Goal: Task Accomplishment & Management: Manage account settings

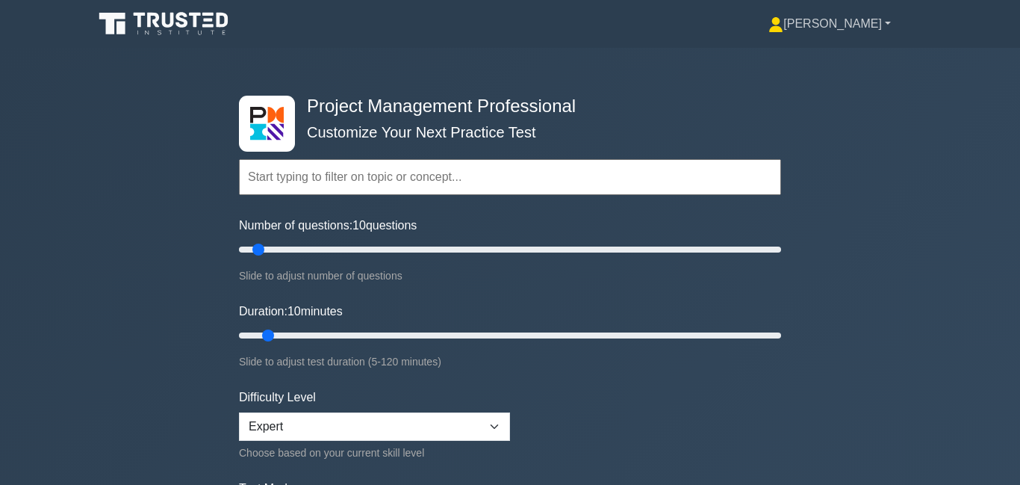
click at [867, 19] on link "[PERSON_NAME]" at bounding box center [829, 24] width 194 height 30
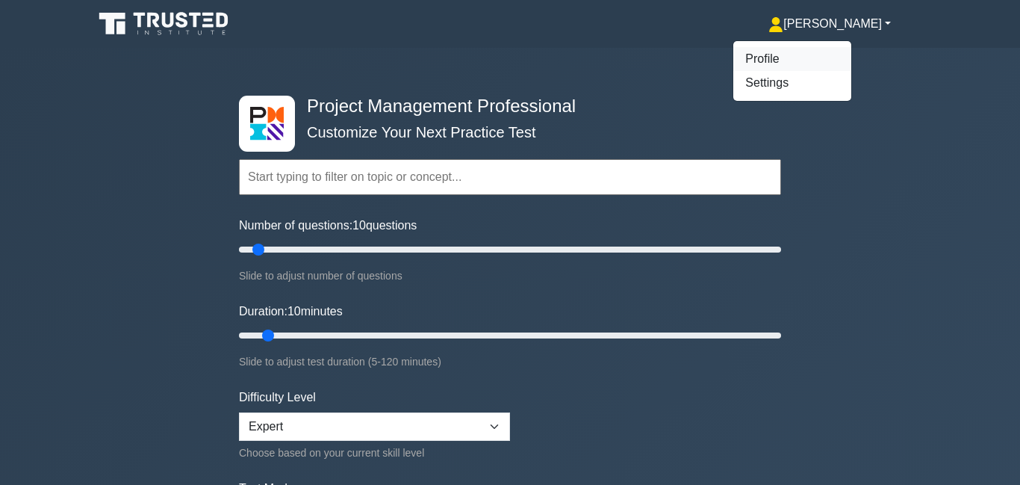
click at [831, 65] on link "Profile" at bounding box center [792, 59] width 118 height 24
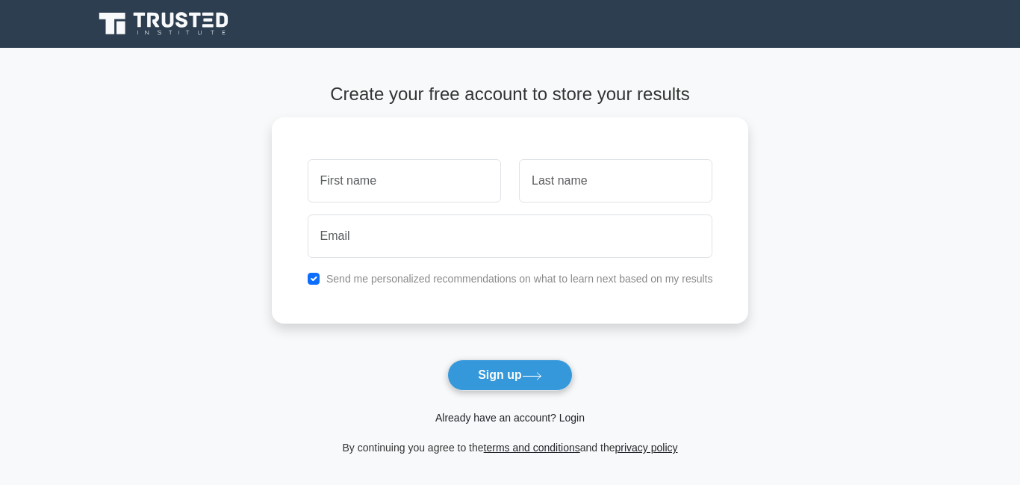
click at [508, 415] on link "Already have an account? Login" at bounding box center [509, 417] width 149 height 12
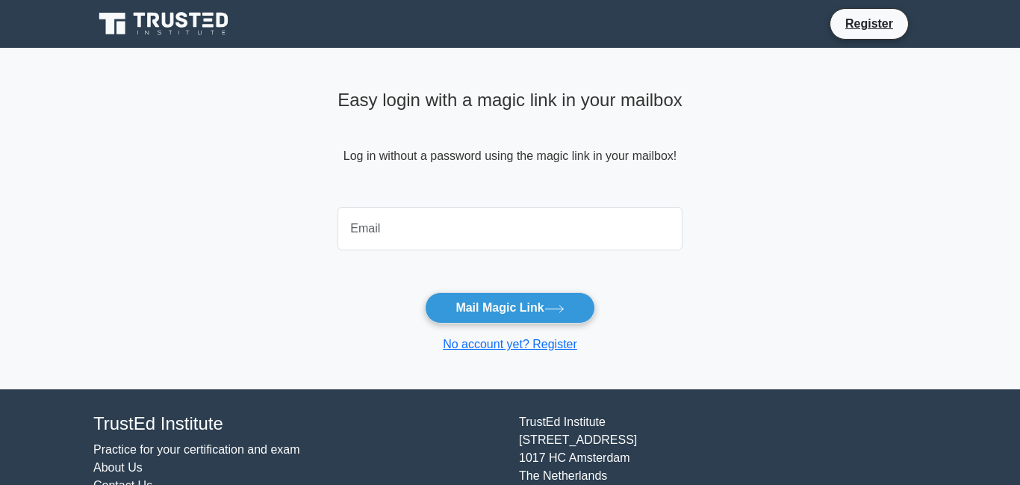
click at [447, 223] on input "email" at bounding box center [509, 228] width 345 height 43
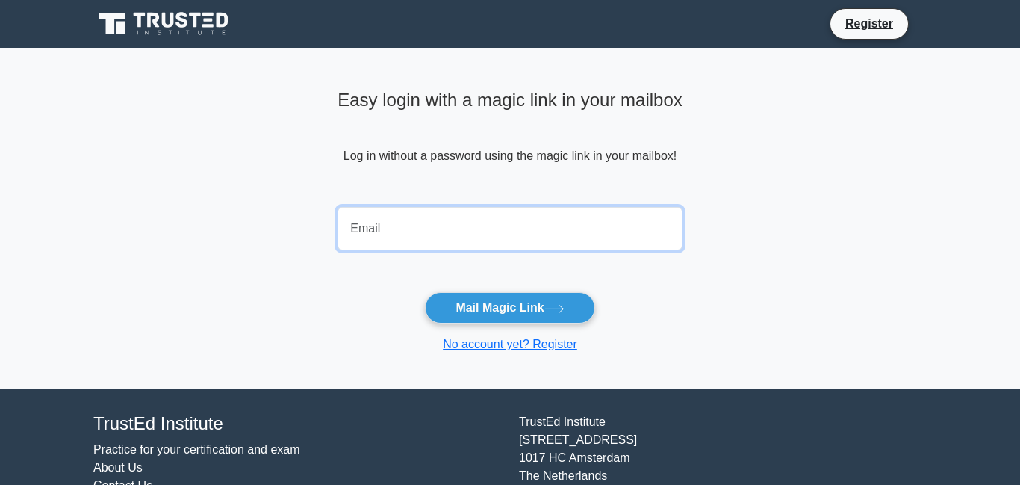
click at [446, 215] on input "email" at bounding box center [509, 228] width 345 height 43
type input "ebels.jocelyn@gmail.com"
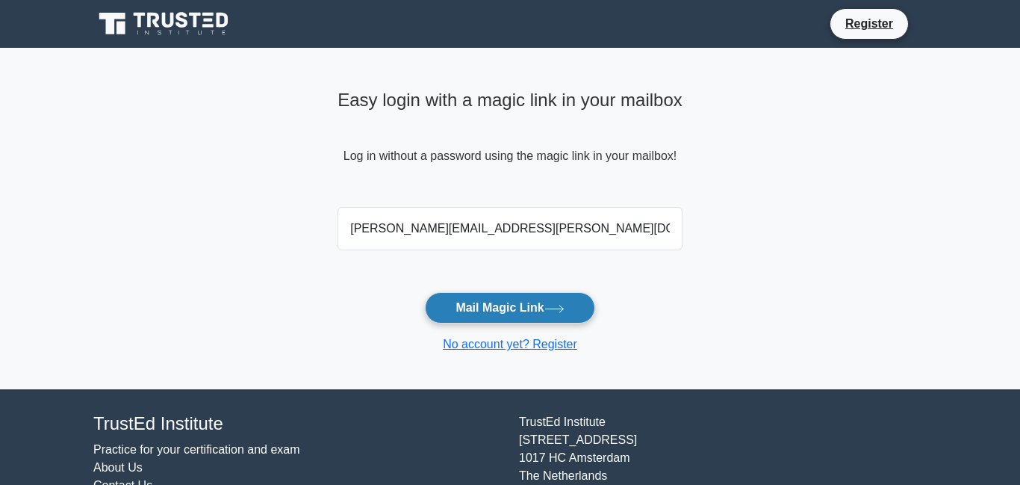
click at [544, 318] on button "Mail Magic Link" at bounding box center [509, 307] width 169 height 31
